Goal: Find specific page/section: Find specific page/section

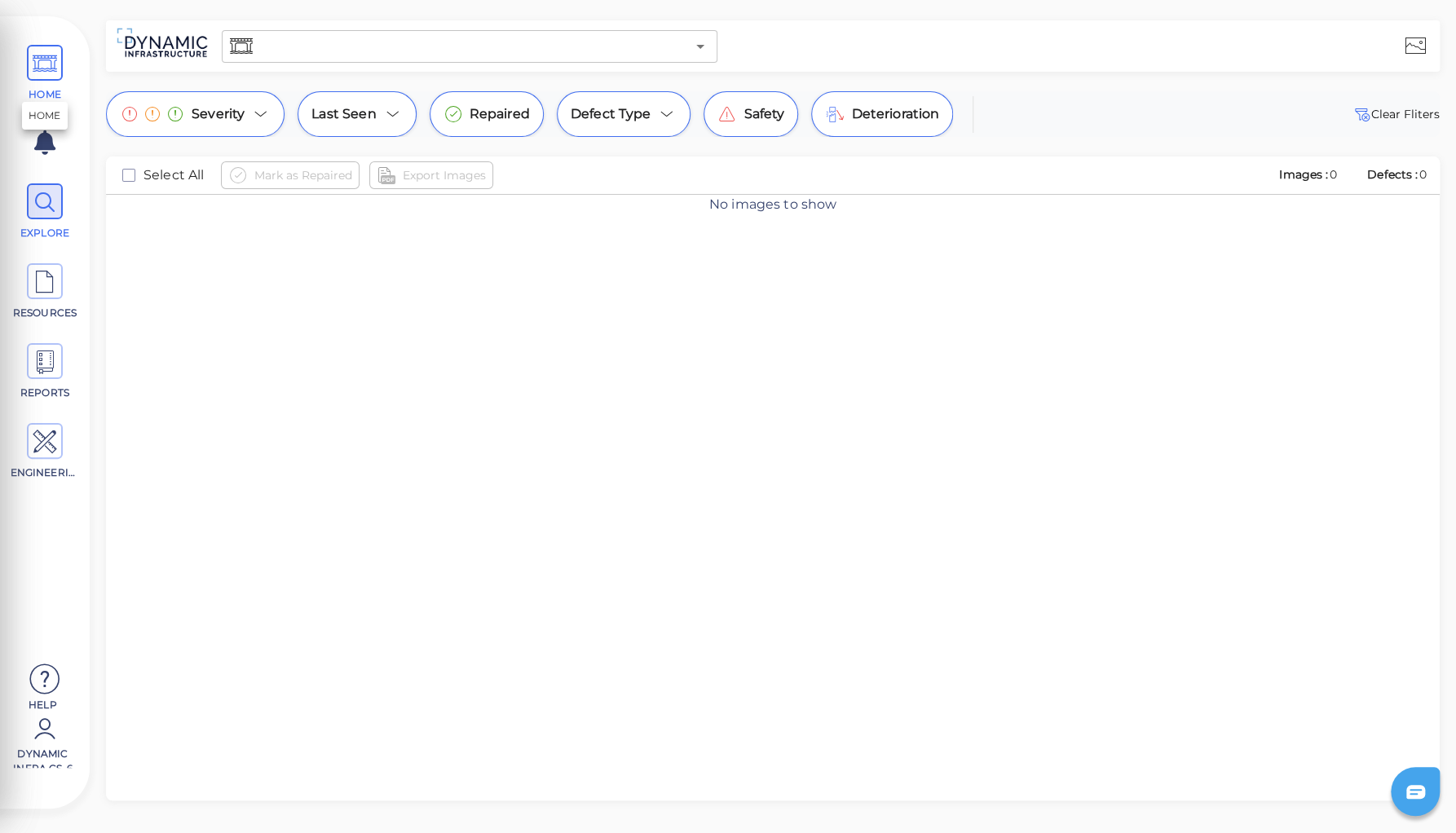
click at [42, 59] on icon at bounding box center [45, 64] width 25 height 37
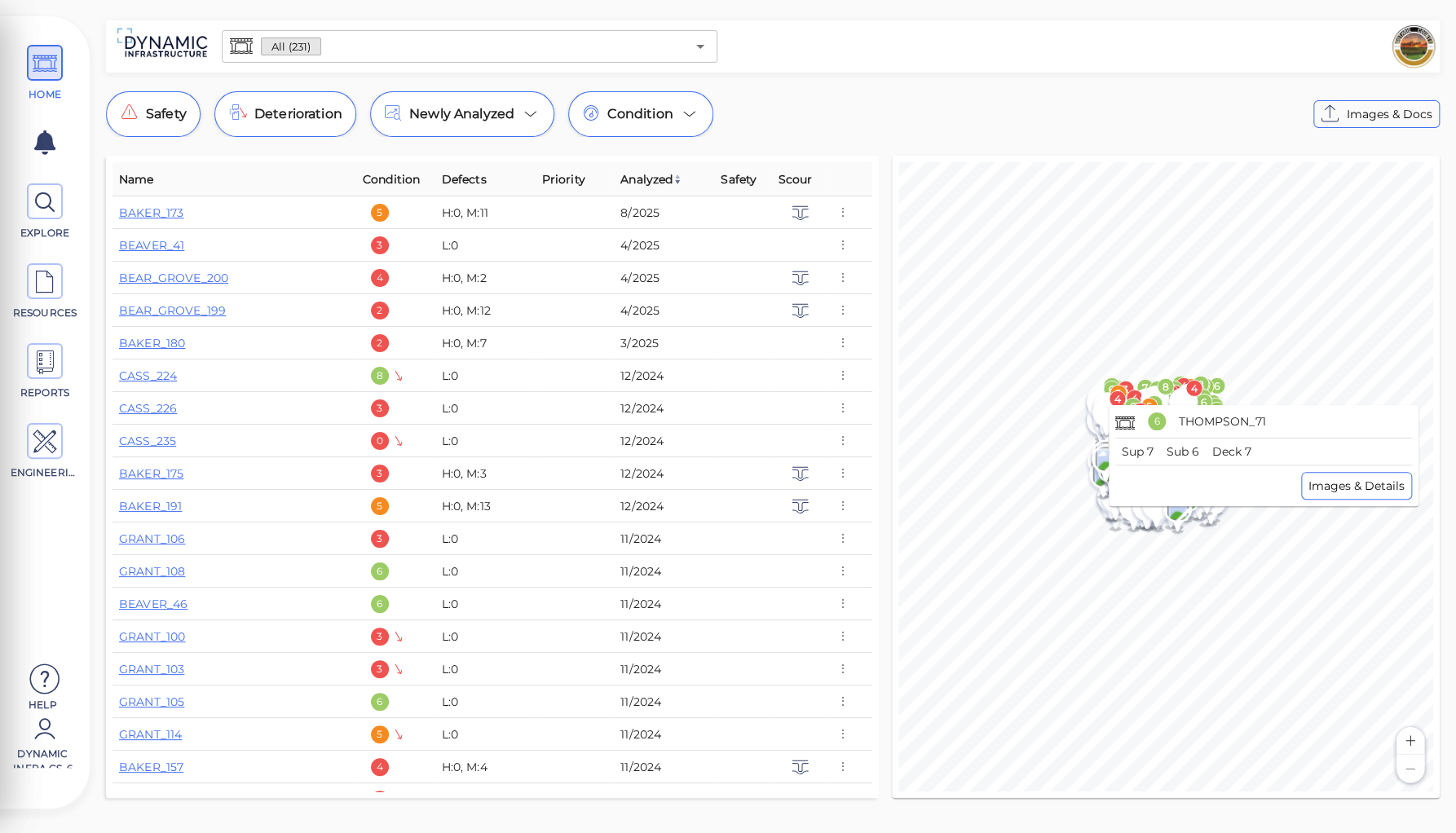
click at [988, 113] on div "Safety Deterioration Newly Analyzed Condition Images & Docs" at bounding box center [773, 114] width 1334 height 46
click at [994, 127] on div "Safety Deterioration Newly Analyzed Condition Images & Docs" at bounding box center [773, 114] width 1334 height 46
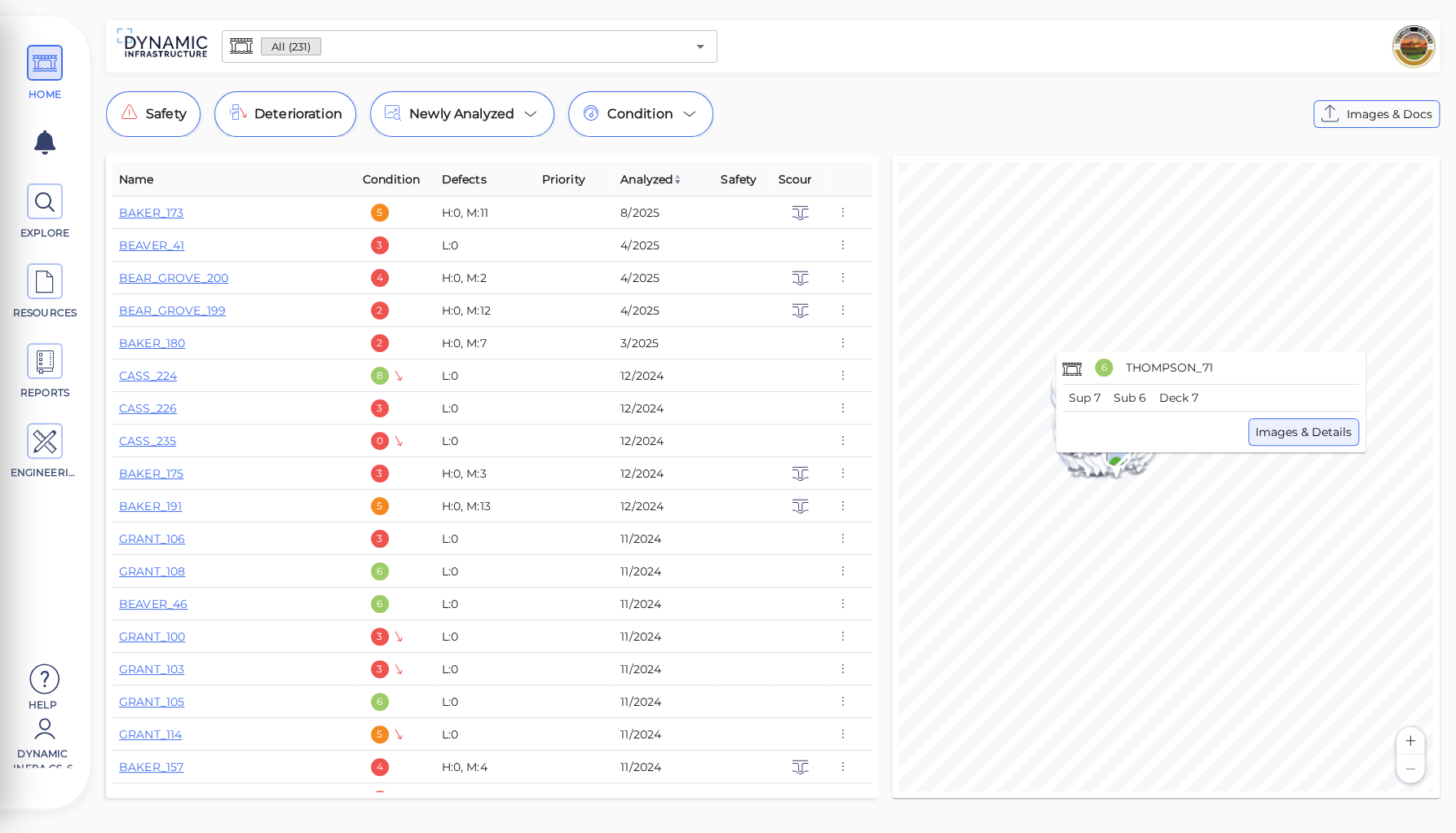
click at [1290, 429] on span "Images & Details" at bounding box center [1304, 432] width 97 height 19
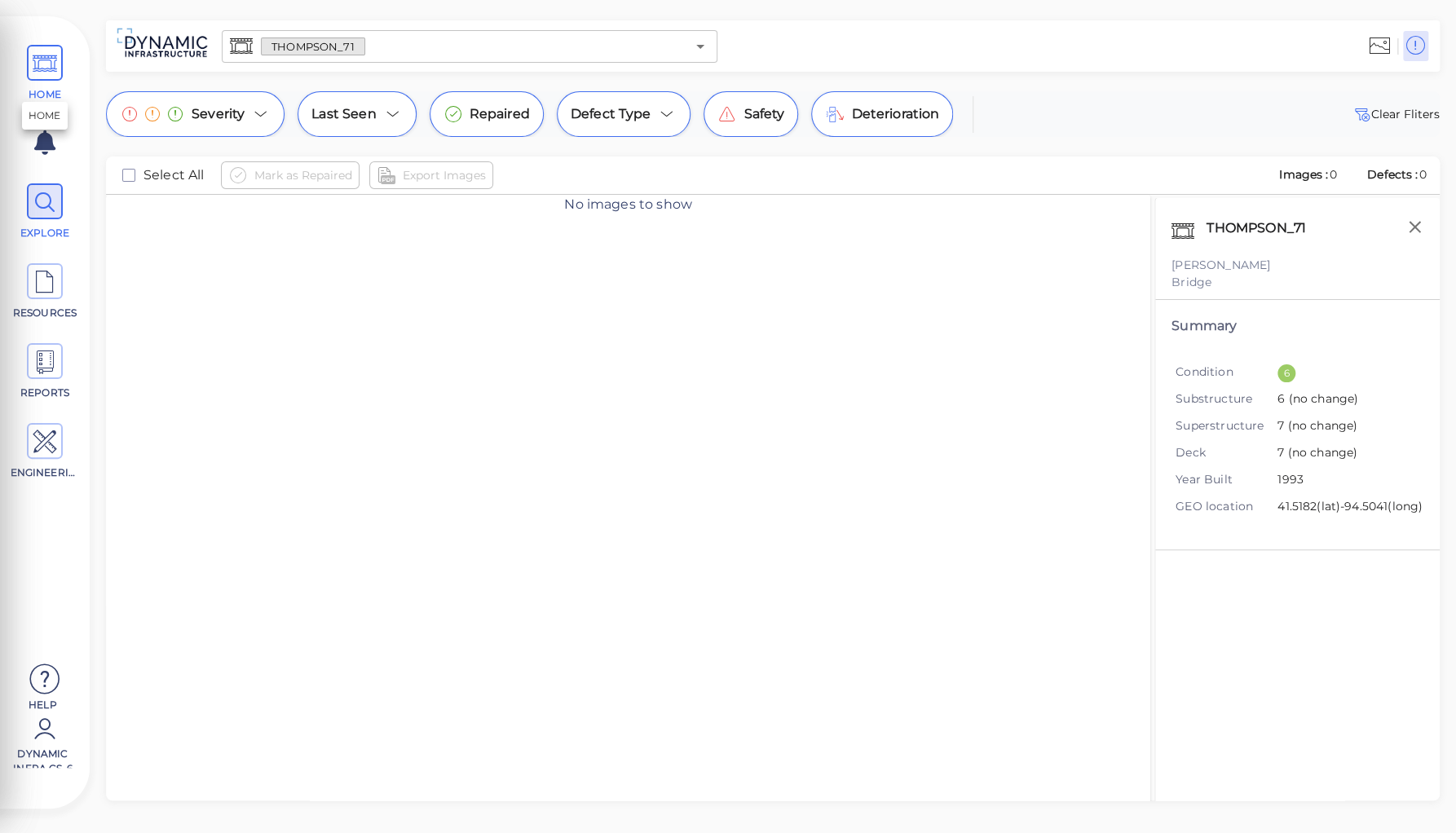
click at [36, 62] on icon at bounding box center [45, 64] width 25 height 37
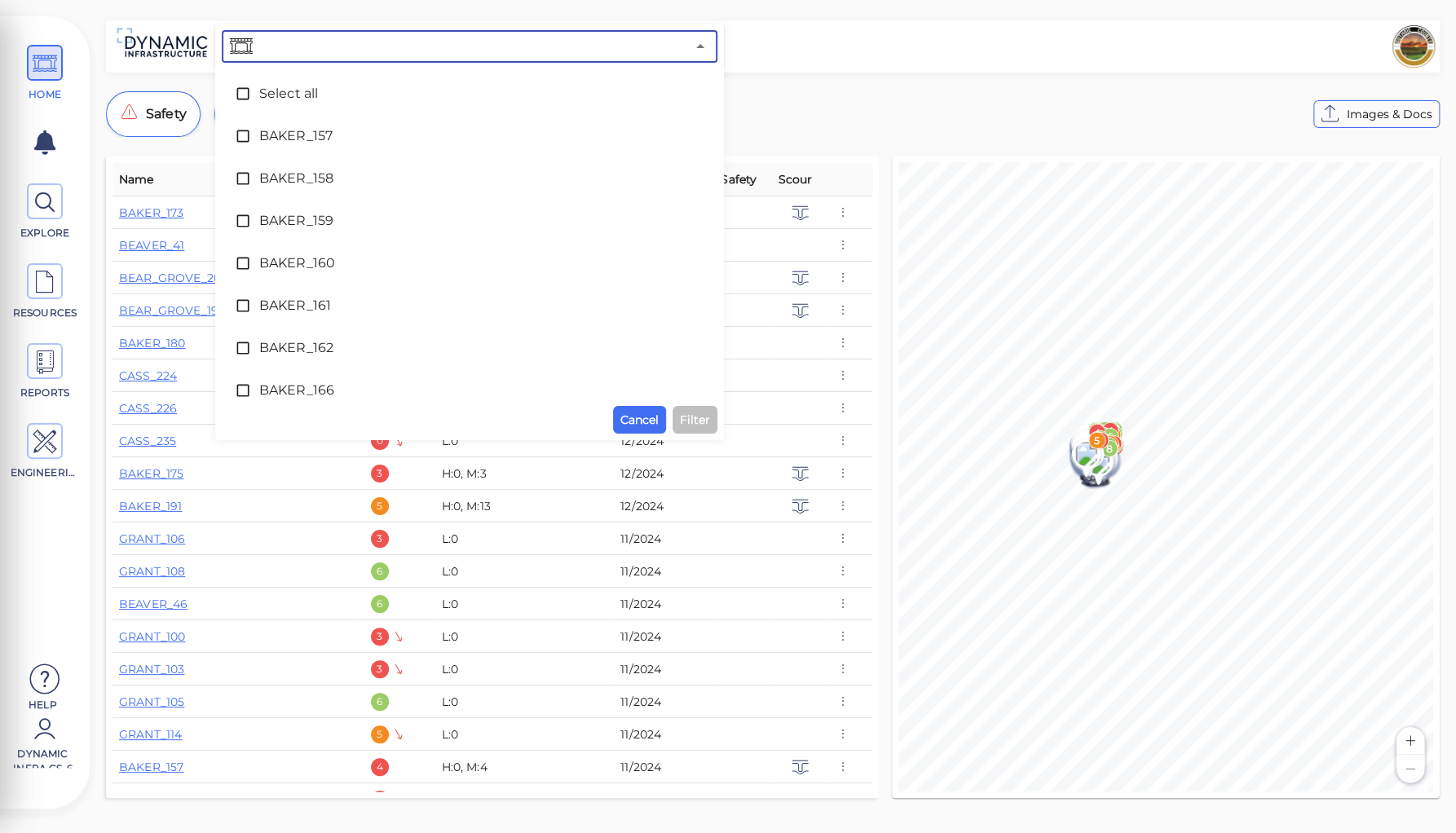
click at [329, 42] on input "text" at bounding box center [471, 47] width 429 height 23
type input "24"
click at [288, 91] on span "BEAVER_24" at bounding box center [469, 94] width 421 height 19
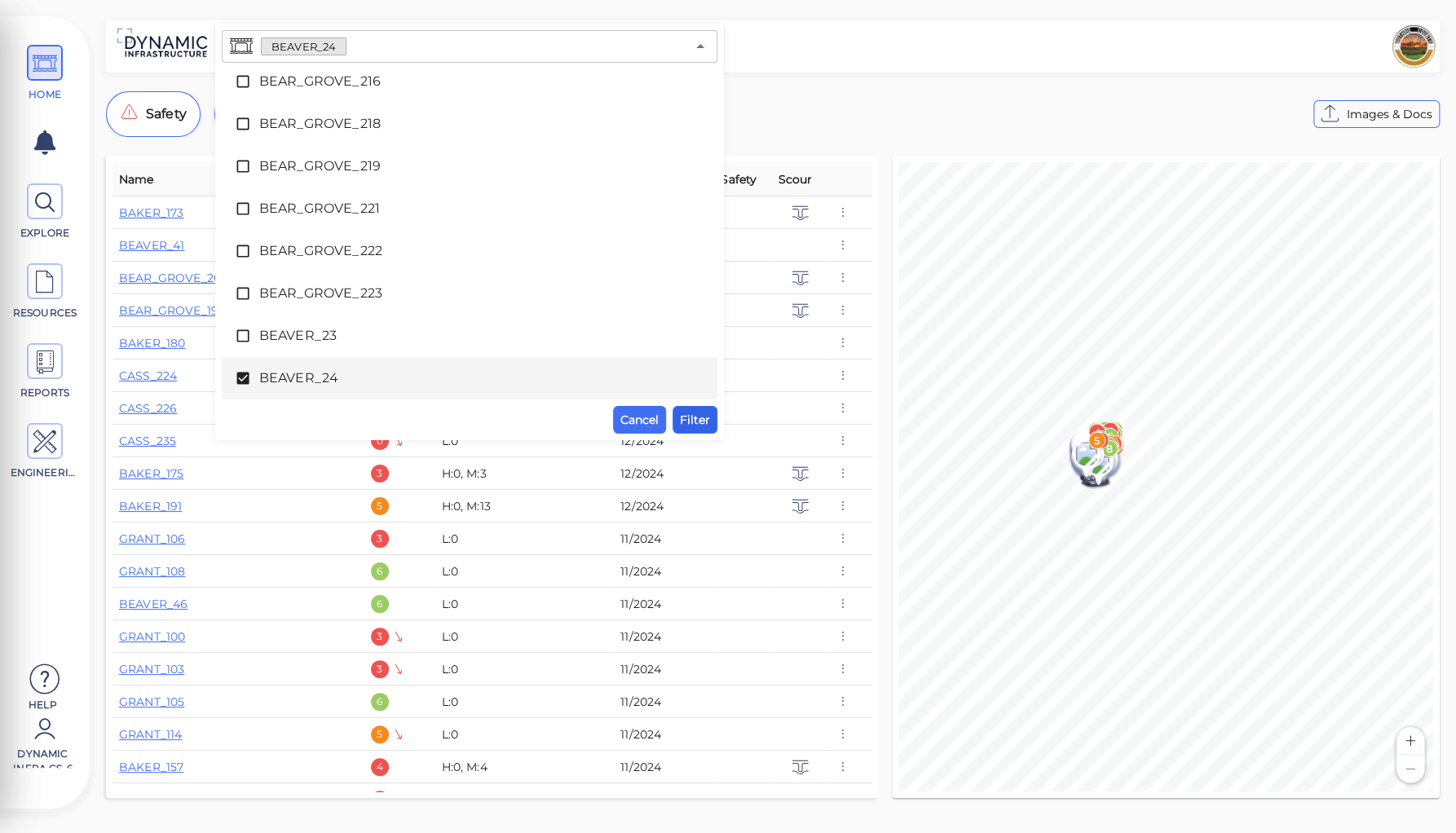
click at [696, 420] on span "Filter" at bounding box center [695, 420] width 30 height 19
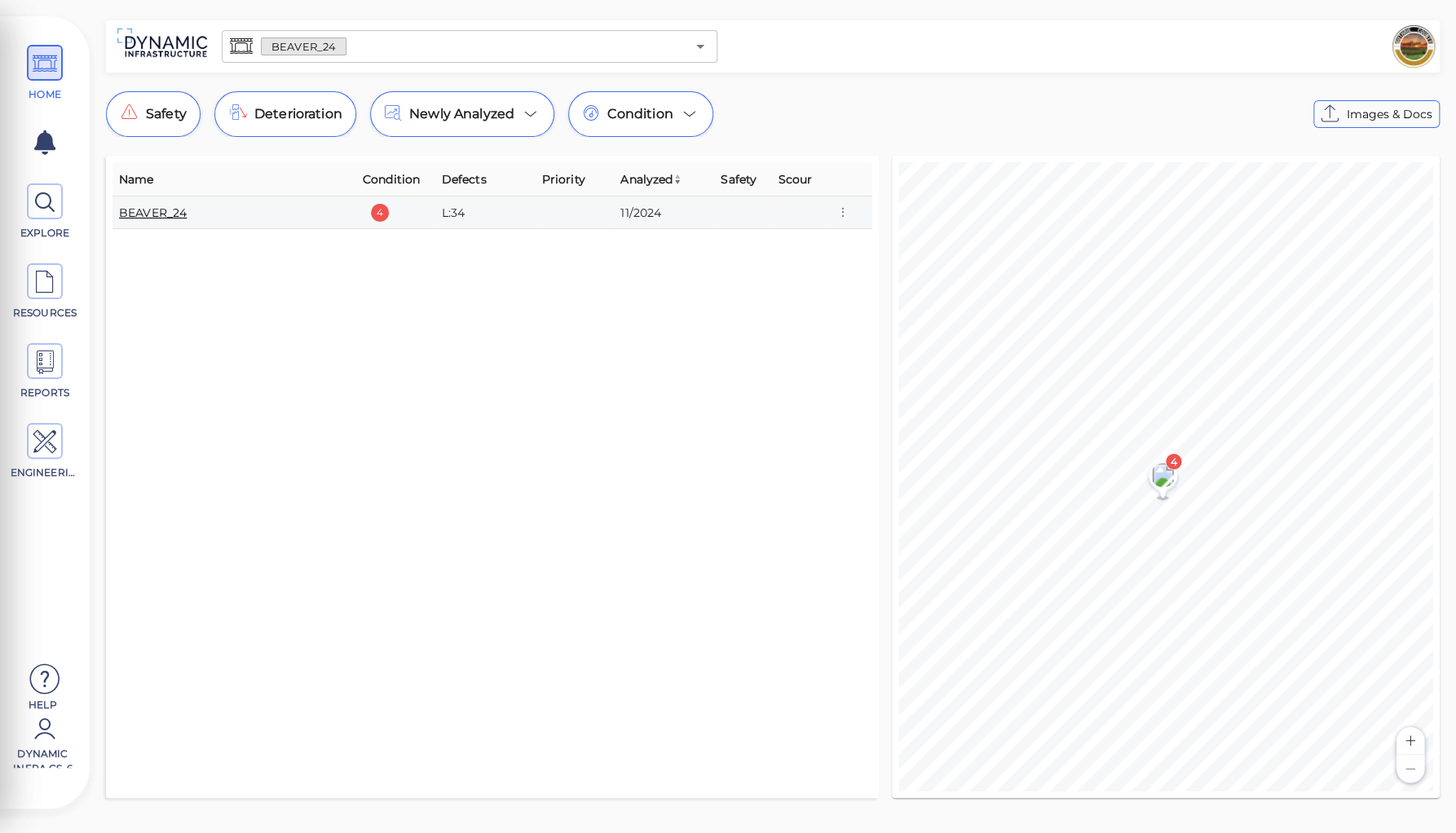
click at [165, 218] on link "BEAVER_24" at bounding box center [153, 212] width 68 height 15
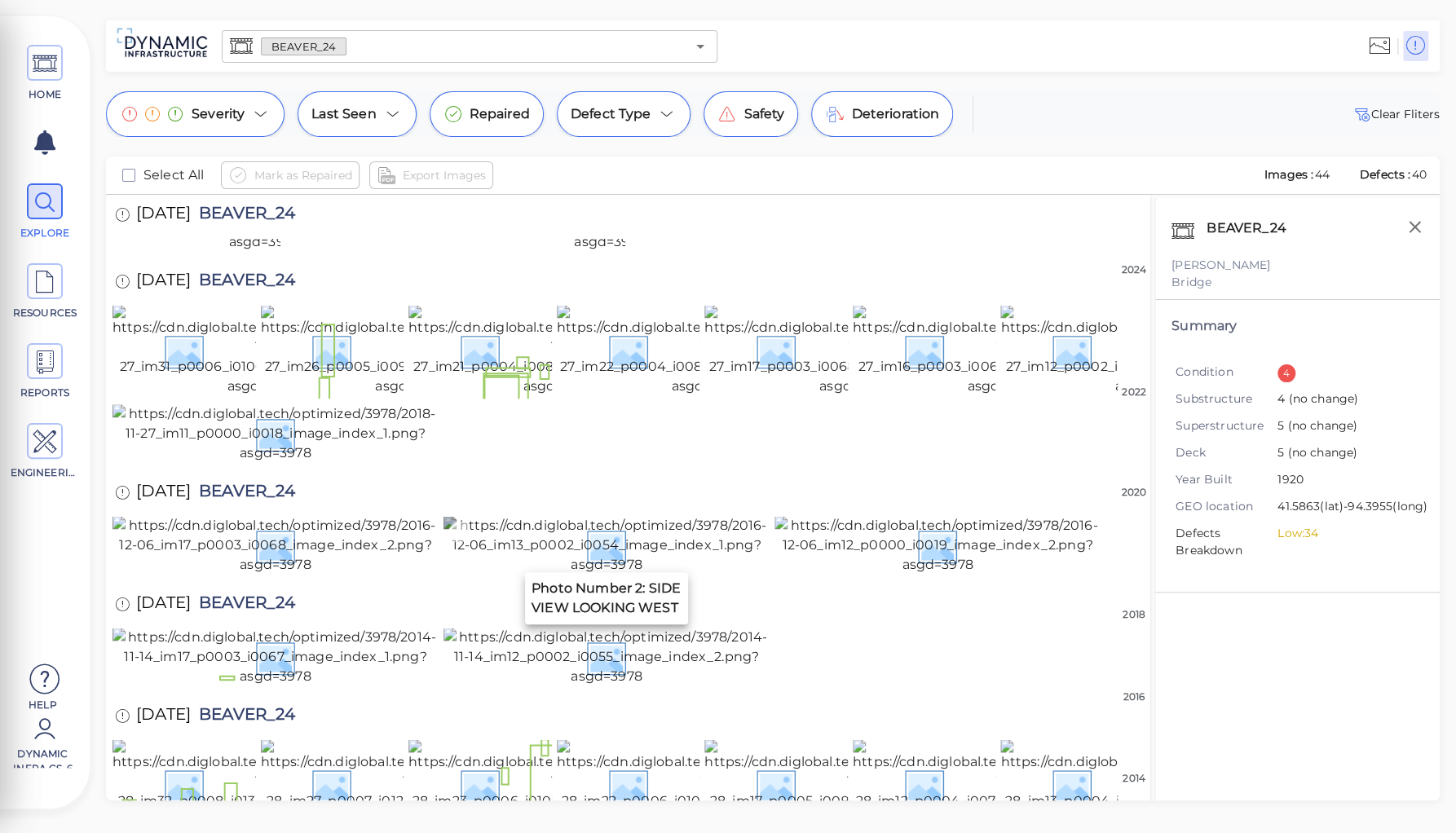
scroll to position [1682, 0]
